Goal: Task Accomplishment & Management: Manage account settings

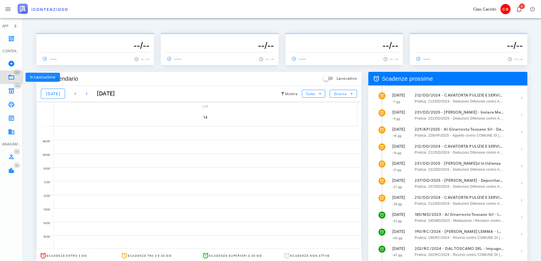
click at [13, 76] on icon at bounding box center [11, 77] width 7 height 7
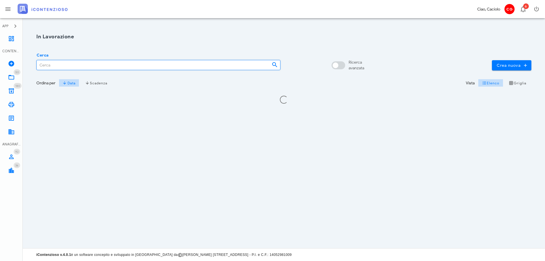
click at [72, 68] on input "Cerca" at bounding box center [152, 65] width 230 height 10
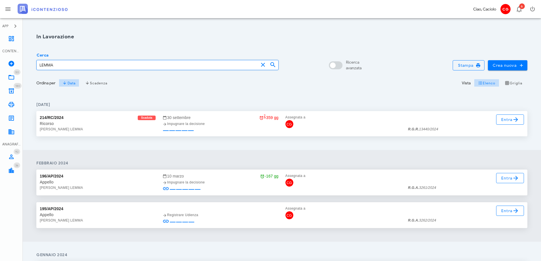
type input "LEMMA"
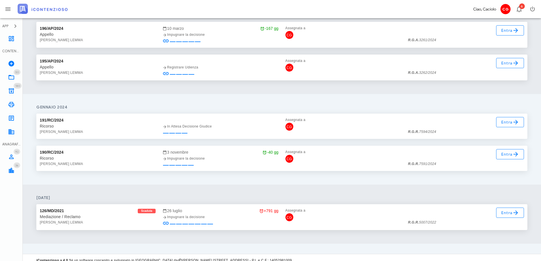
scroll to position [153, 0]
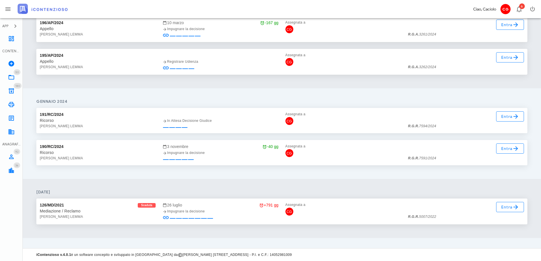
click at [68, 122] on div "Ricorso" at bounding box center [98, 120] width 116 height 6
click at [63, 123] on div "Ricorso" at bounding box center [98, 120] width 116 height 6
click at [514, 116] on icon at bounding box center [515, 116] width 7 height 7
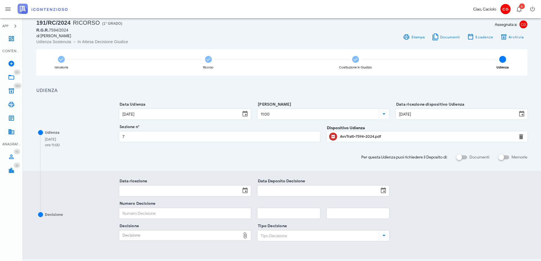
scroll to position [57, 0]
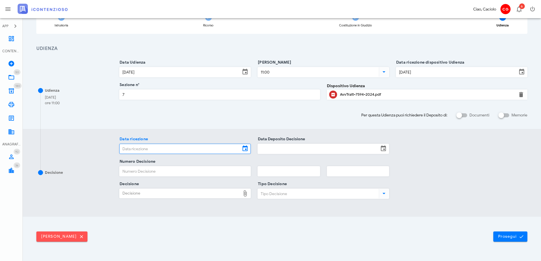
click at [175, 147] on input "Data ricezione" at bounding box center [179, 149] width 121 height 10
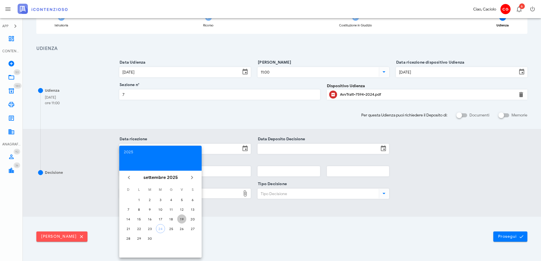
click at [184, 218] on div "19" at bounding box center [181, 219] width 9 height 4
type input "19/09/2025"
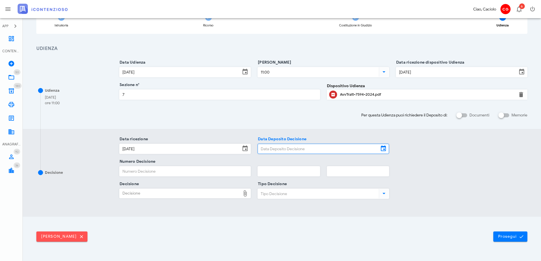
click at [281, 149] on input "Data Deposito Decisione" at bounding box center [318, 149] width 121 height 10
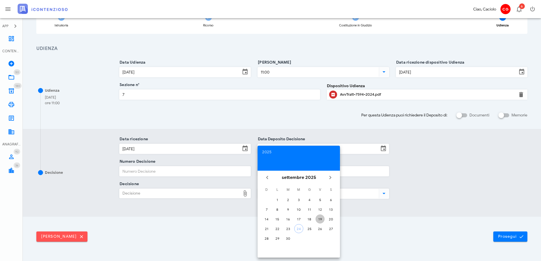
click at [321, 219] on div "19" at bounding box center [319, 219] width 9 height 4
type input "19/09/2025"
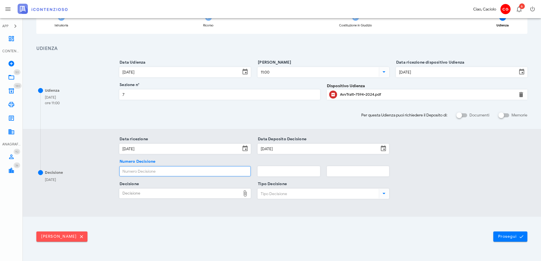
click at [194, 172] on input "Numero Decisione" at bounding box center [184, 171] width 131 height 10
type input "8388"
type input "2025"
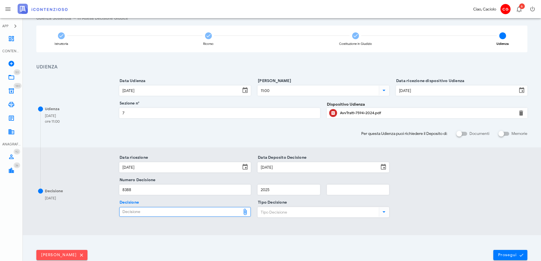
scroll to position [28, 0]
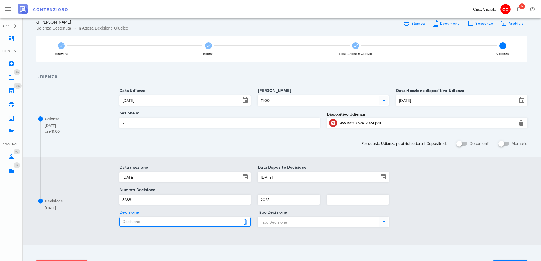
click at [155, 222] on div "Decisione" at bounding box center [179, 221] width 121 height 9
type input "C:\fakepath\ComDisp___7594_2024.pdf"
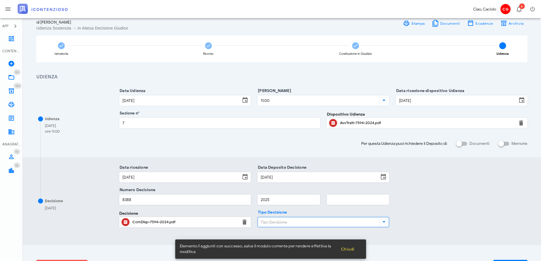
click at [284, 223] on input "Tipo Decisione" at bounding box center [318, 222] width 120 height 10
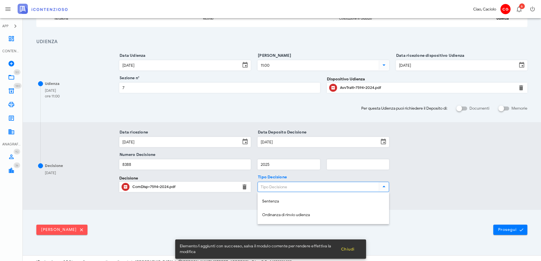
scroll to position [71, 0]
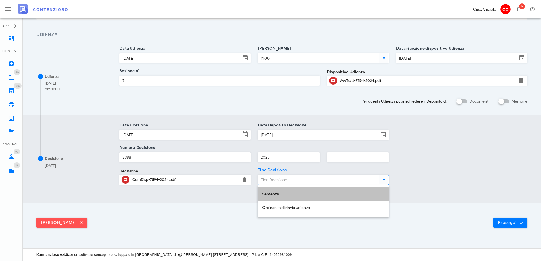
click at [295, 193] on div "Sentenza" at bounding box center [323, 194] width 122 height 5
type input "Sentenza"
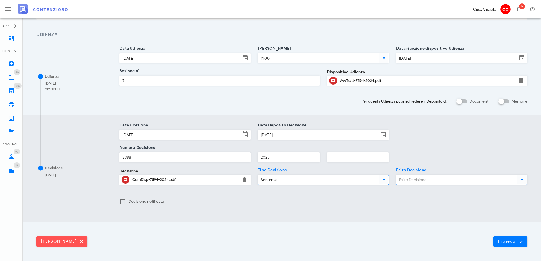
click at [406, 182] on input "Esito Decisione" at bounding box center [456, 180] width 120 height 10
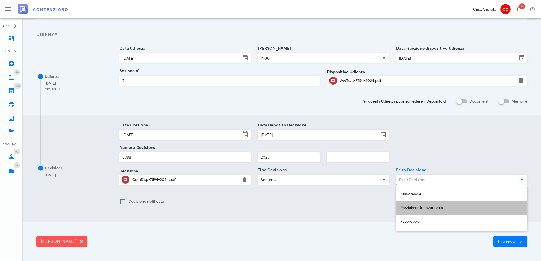
click at [416, 209] on div "Parzialmente favorevole" at bounding box center [461, 207] width 122 height 5
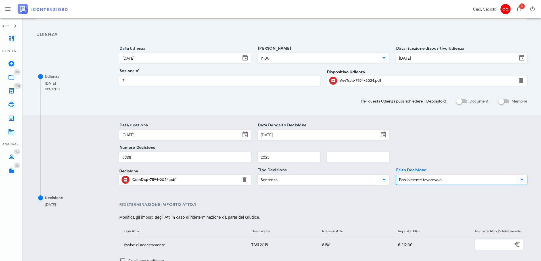
click at [421, 180] on input "Parzialmente favorevole" at bounding box center [456, 180] width 120 height 10
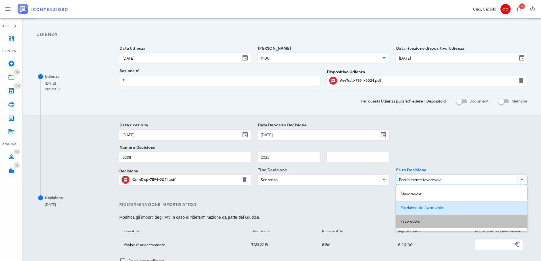
click at [424, 221] on div "Favorevole" at bounding box center [461, 221] width 122 height 5
type input "Favorevole"
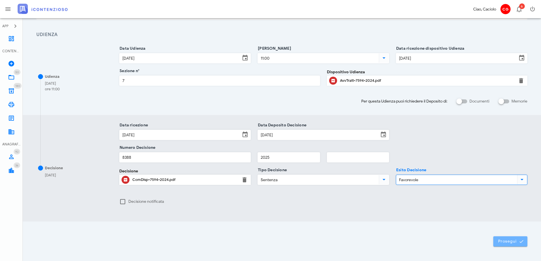
click at [509, 242] on span "Prosegui" at bounding box center [509, 241] width 25 height 5
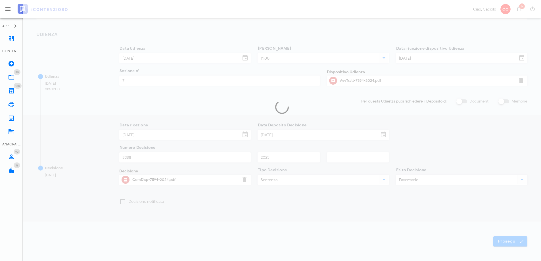
scroll to position [0, 0]
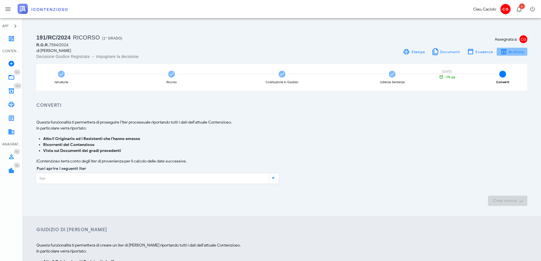
click at [514, 51] on span "Archivia" at bounding box center [516, 52] width 16 height 4
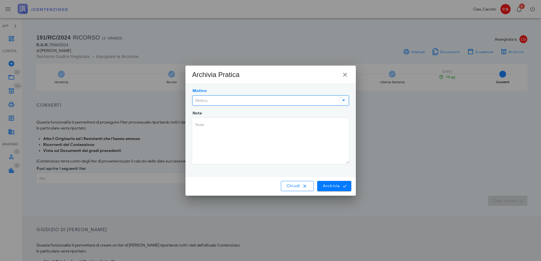
click at [312, 100] on input "Motivo" at bounding box center [264, 101] width 145 height 10
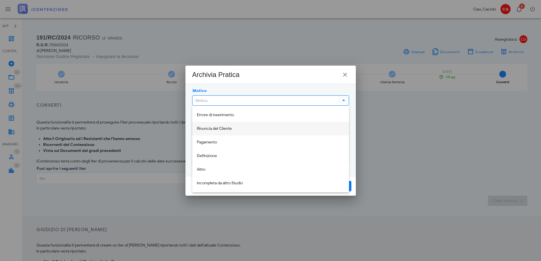
scroll to position [14, 0]
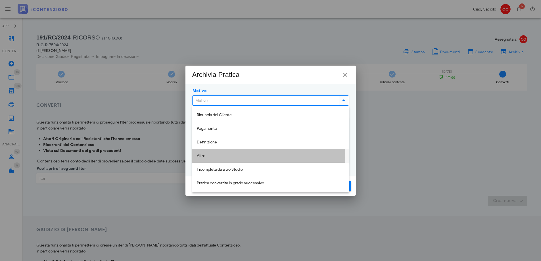
click at [269, 156] on div "Altro" at bounding box center [271, 156] width 148 height 5
type input "Altro"
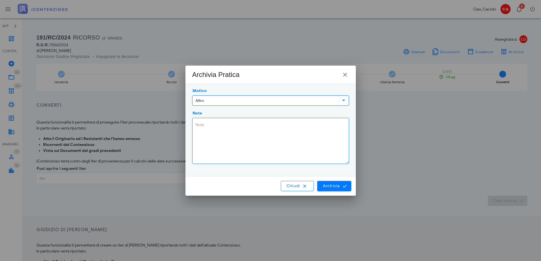
click at [256, 129] on textarea "Note" at bounding box center [270, 140] width 156 height 45
type textarea "CESSATA MATERIA"
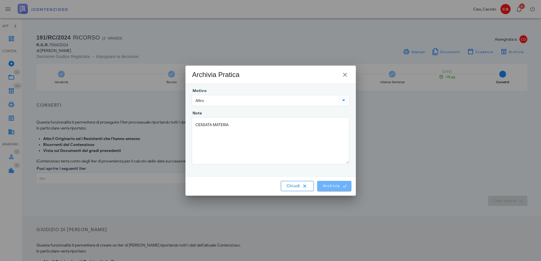
click at [329, 183] on span "Archivia" at bounding box center [334, 185] width 24 height 5
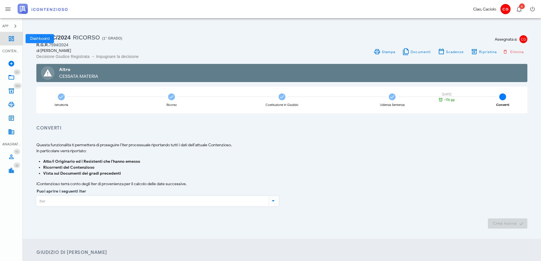
click at [8, 43] on link "Dashboard" at bounding box center [11, 39] width 23 height 14
